Goal: Navigation & Orientation: Find specific page/section

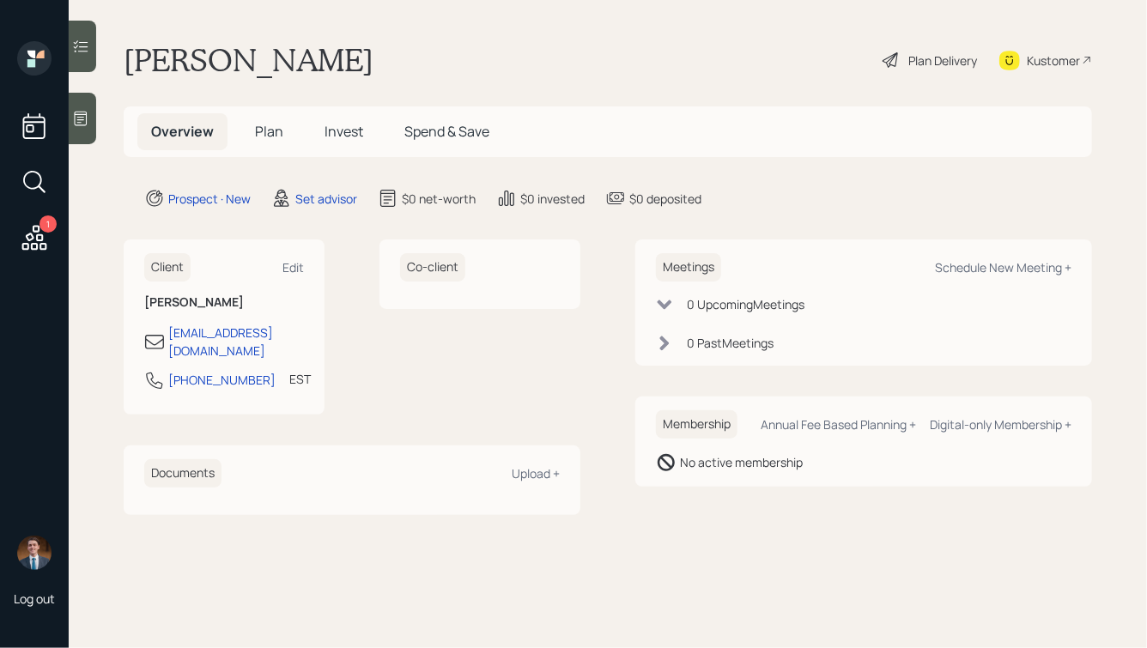
click at [90, 116] on div at bounding box center [82, 118] width 27 height 51
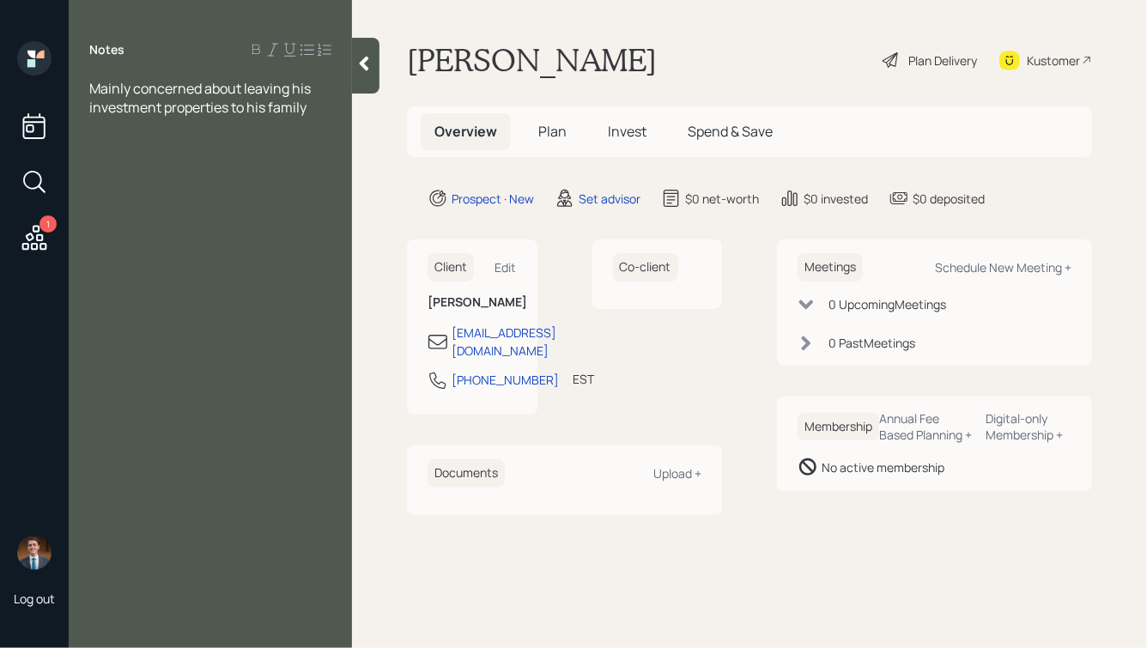
click at [371, 73] on div at bounding box center [365, 66] width 27 height 56
